Goal: Navigation & Orientation: Go to known website

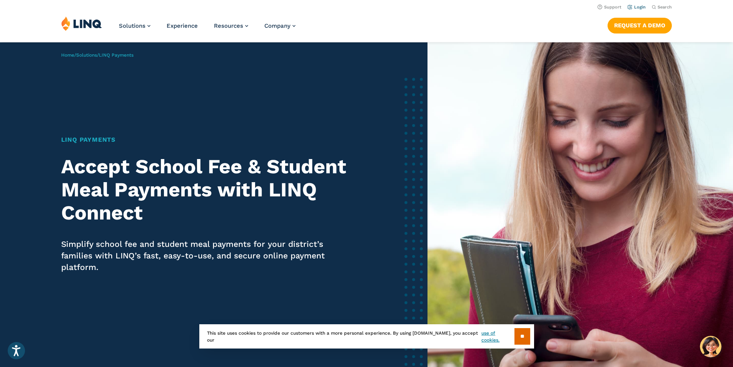
click at [635, 3] on li "Login" at bounding box center [637, 6] width 18 height 8
click at [639, 8] on link "Login" at bounding box center [637, 7] width 18 height 5
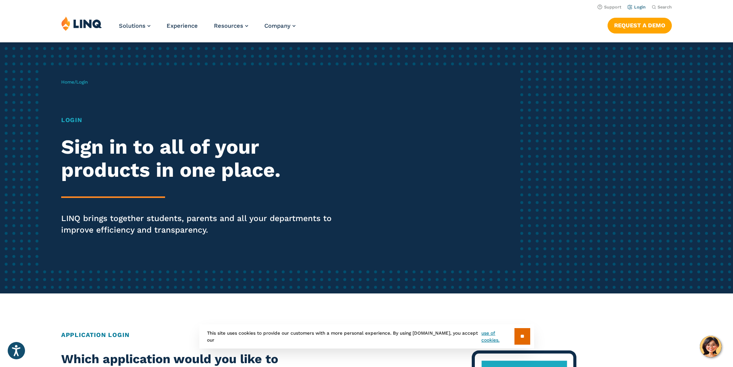
click at [640, 5] on link "Login" at bounding box center [637, 7] width 18 height 5
click at [638, 2] on li "Login" at bounding box center [637, 6] width 18 height 8
click at [641, 4] on li "Login" at bounding box center [637, 6] width 18 height 8
click at [639, 8] on link "Login" at bounding box center [637, 7] width 18 height 5
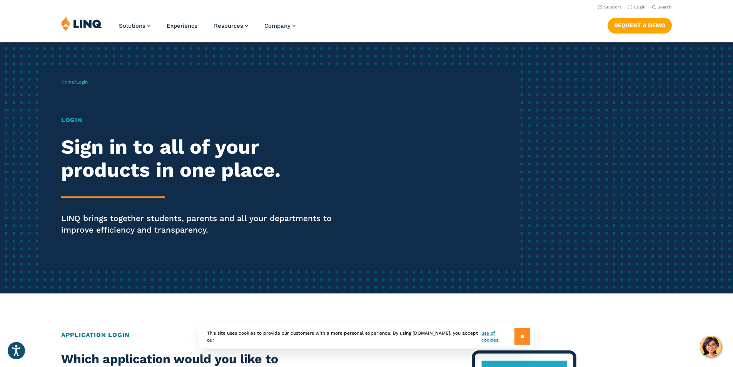
click at [520, 335] on input "**" at bounding box center [523, 336] width 16 height 17
